Goal: Task Accomplishment & Management: Manage account settings

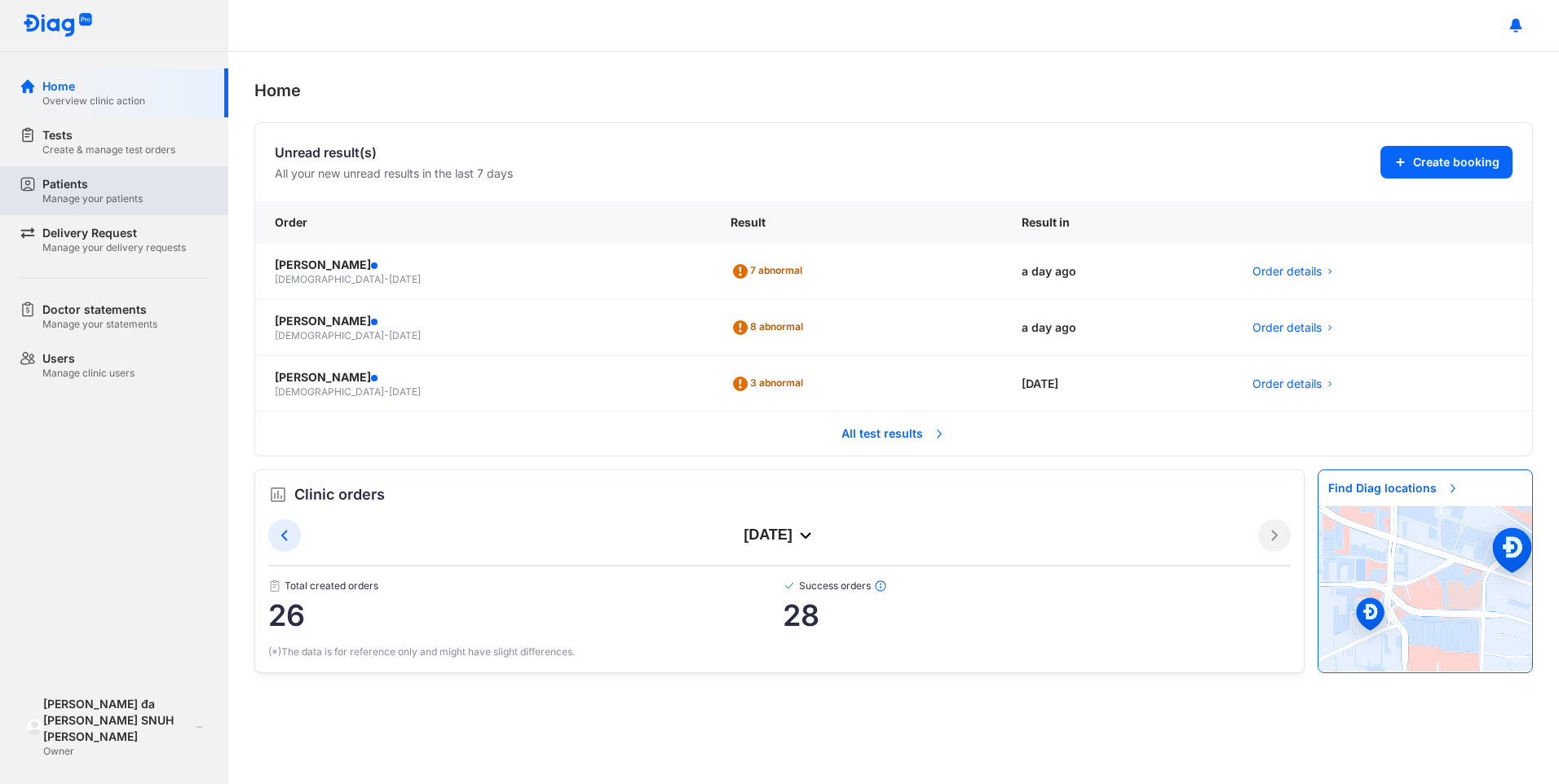
click at [90, 198] on div "Manage your patients" at bounding box center [92, 199] width 100 height 13
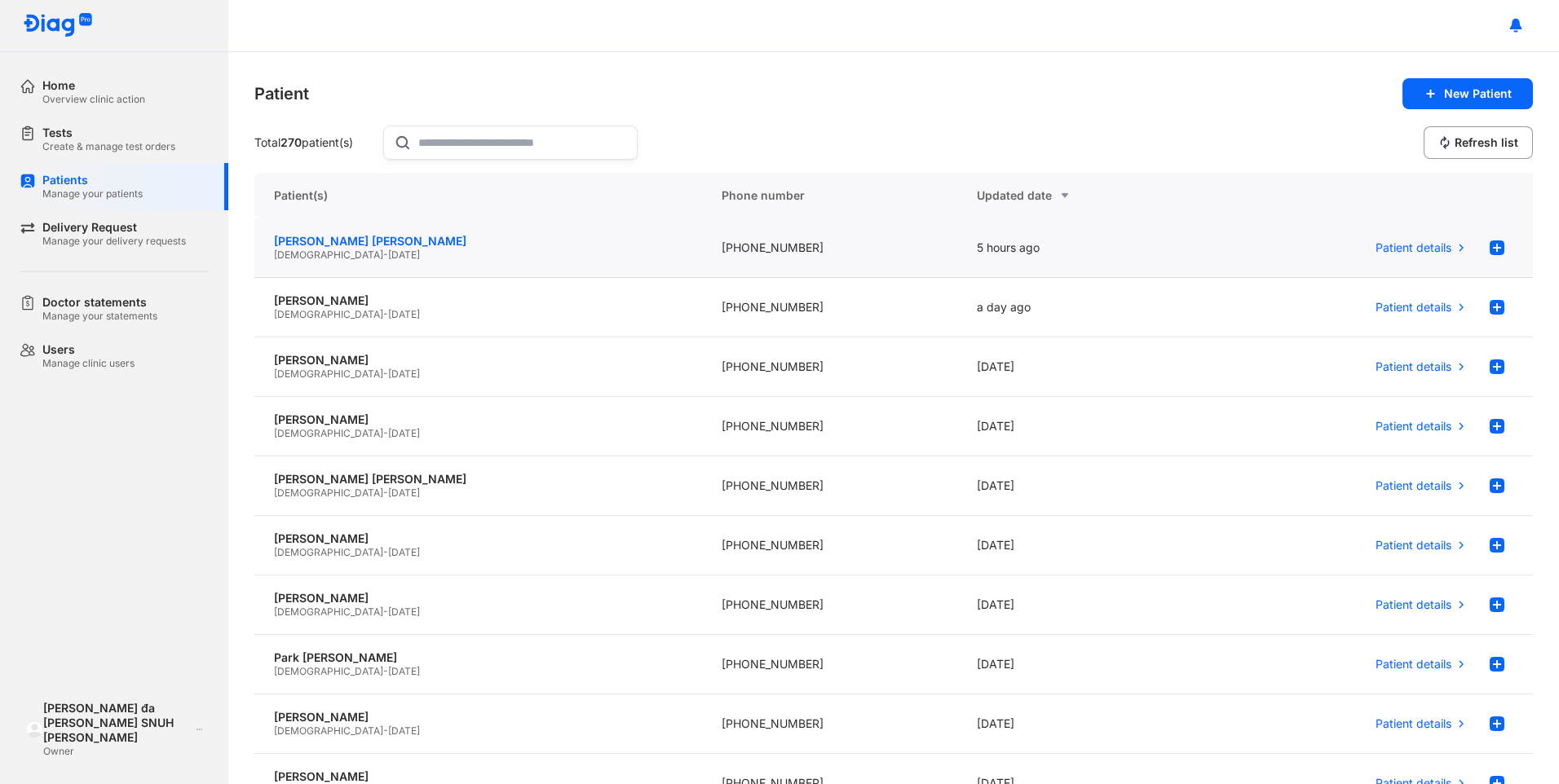
click at [392, 242] on div "Kim Sang Kwon" at bounding box center [478, 241] width 409 height 15
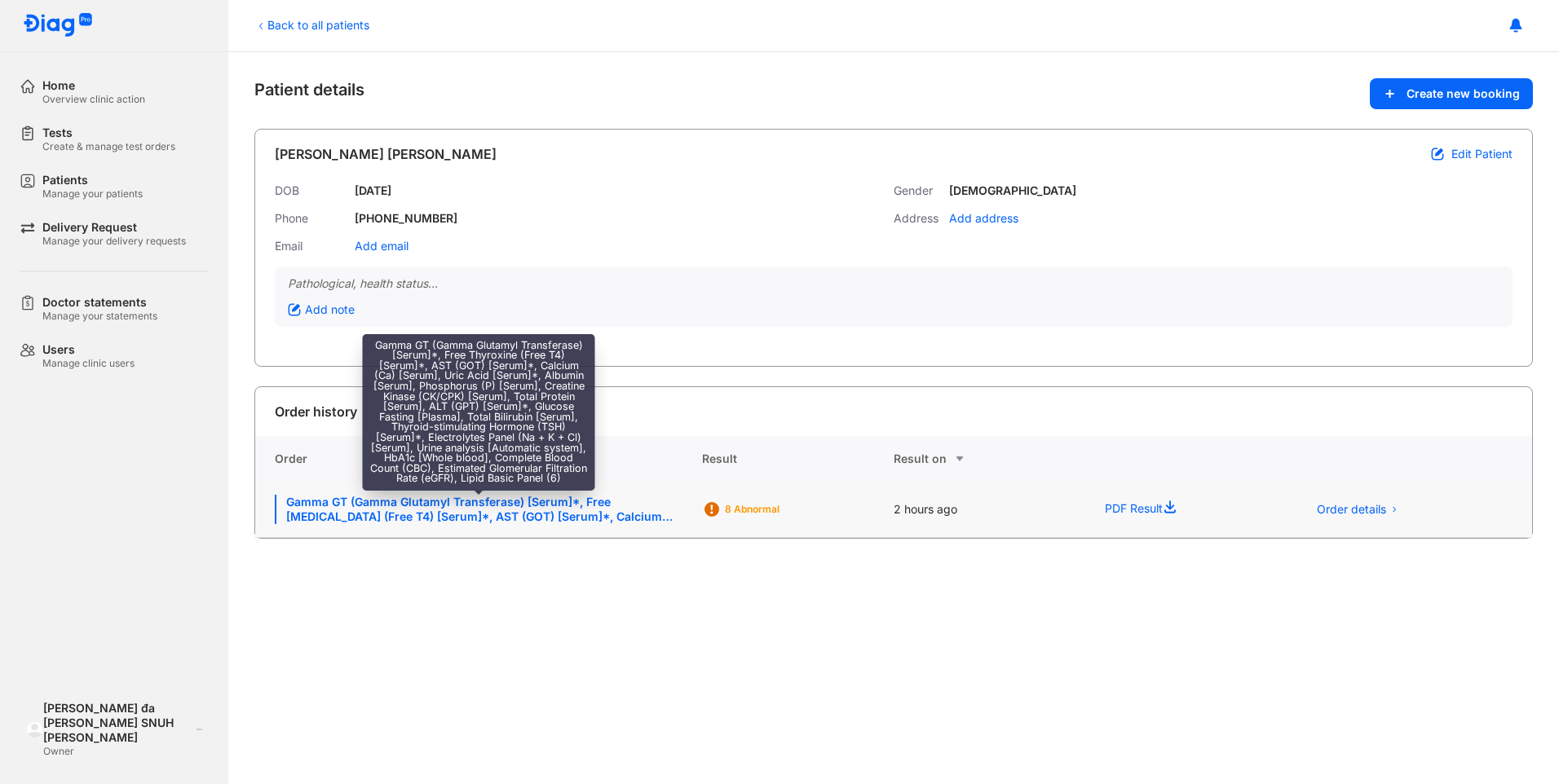
click at [325, 507] on div "Gamma GT (Gamma Glutamyl Transferase) [Serum]*, Free Thyroxine (Free T4) [Serum…" at bounding box center [478, 509] width 408 height 29
